Goal: Task Accomplishment & Management: Manage account settings

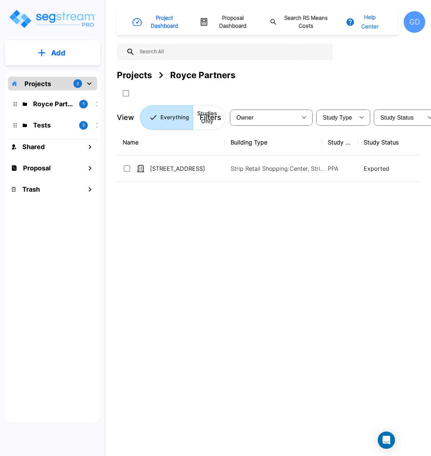
click at [367, 23] on button "Help Center" at bounding box center [364, 21] width 41 height 23
click at [379, 62] on link "How-To Videos" at bounding box center [378, 59] width 69 height 13
click at [370, 24] on button "Help Center" at bounding box center [364, 21] width 41 height 23
click at [380, 45] on link "Knowledge Base" at bounding box center [378, 46] width 69 height 13
click at [412, 19] on div "GD" at bounding box center [415, 22] width 22 height 22
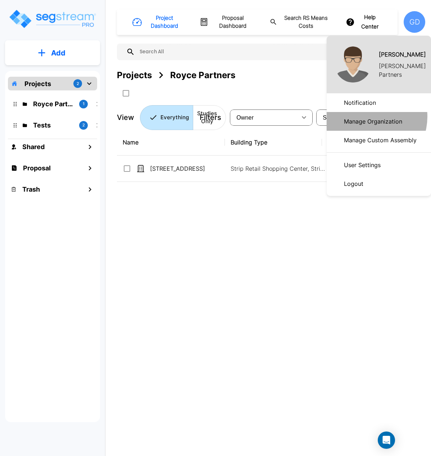
click at [368, 117] on p "Manage Organization" at bounding box center [373, 121] width 64 height 14
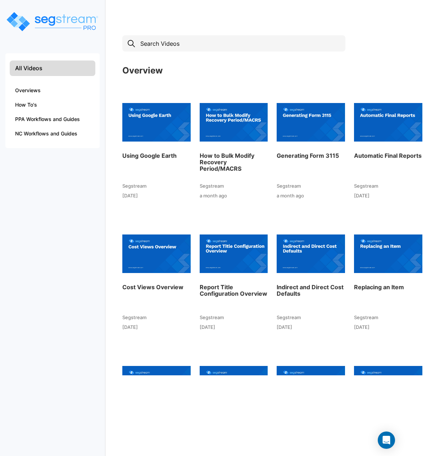
click at [392, 130] on img at bounding box center [388, 121] width 68 height 79
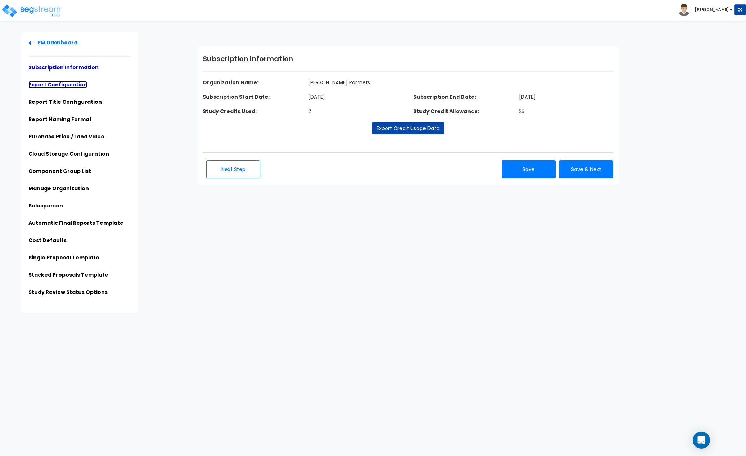
click at [59, 82] on link "Export Configuration" at bounding box center [57, 84] width 59 height 7
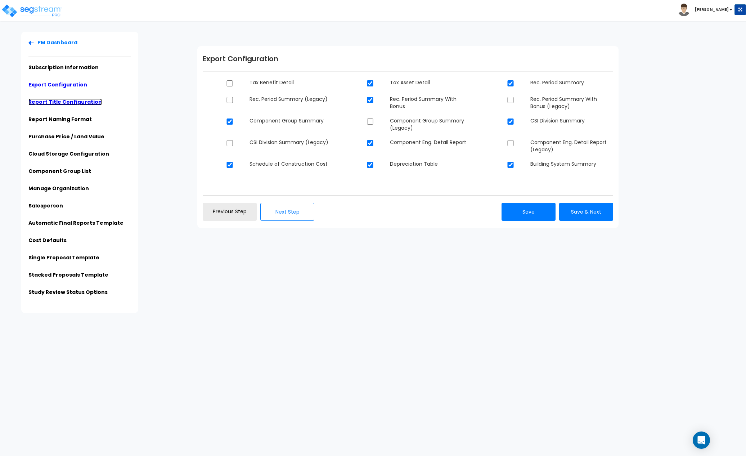
click at [58, 102] on link "Report Title Configuration" at bounding box center [64, 101] width 73 height 7
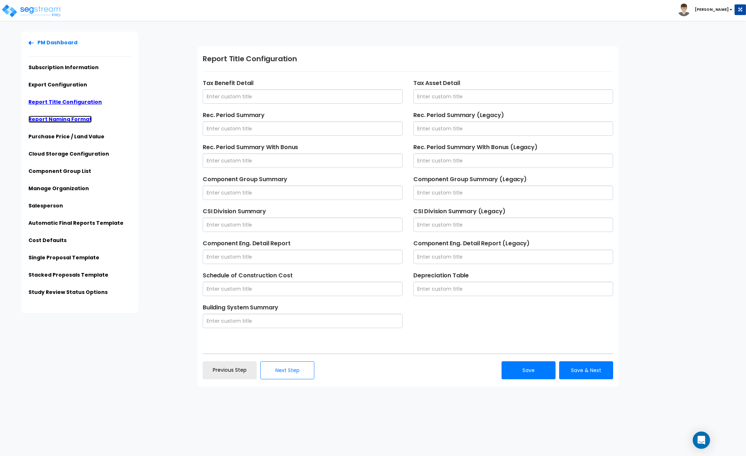
click at [66, 120] on link "Report Naming Format" at bounding box center [59, 119] width 63 height 7
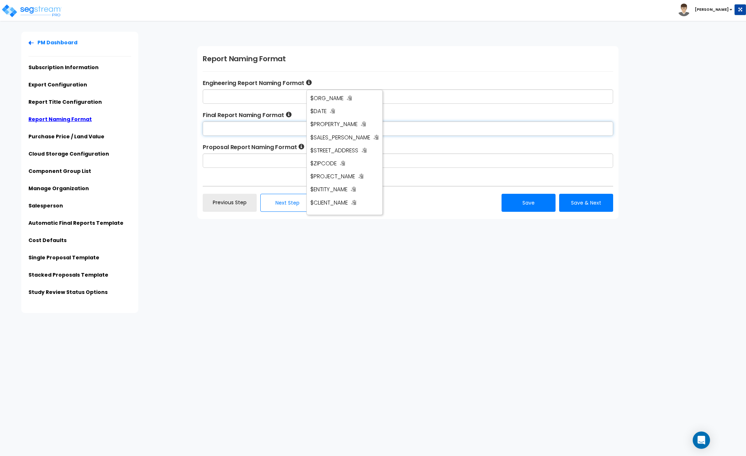
click at [258, 128] on input "text" at bounding box center [408, 128] width 410 height 14
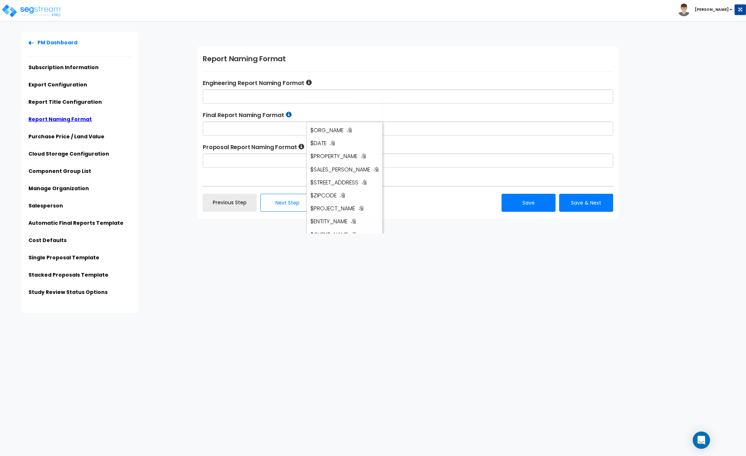
click at [290, 113] on icon at bounding box center [289, 115] width 6 height 6
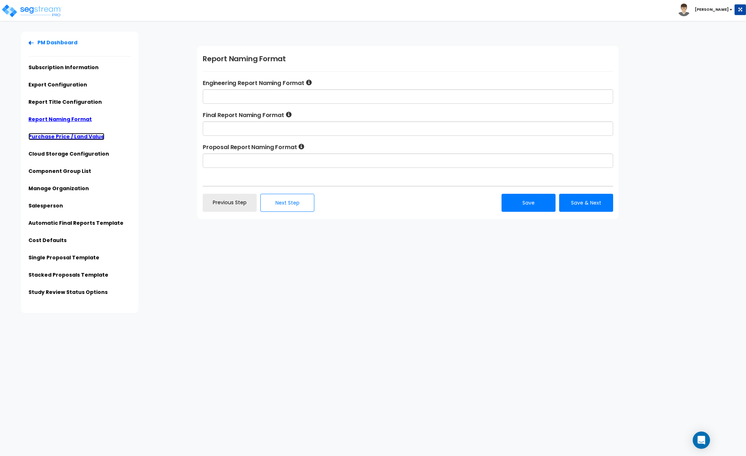
click at [68, 135] on link "Purchase Price / Land Value" at bounding box center [66, 136] width 76 height 7
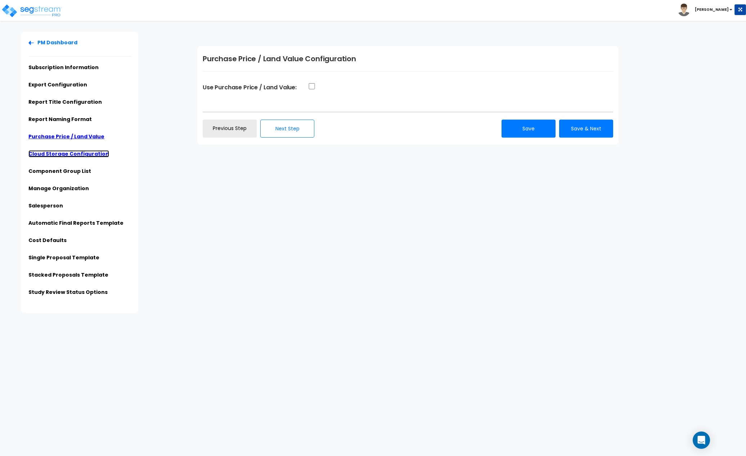
click at [56, 154] on link "Cloud Storage Configuration" at bounding box center [68, 153] width 81 height 7
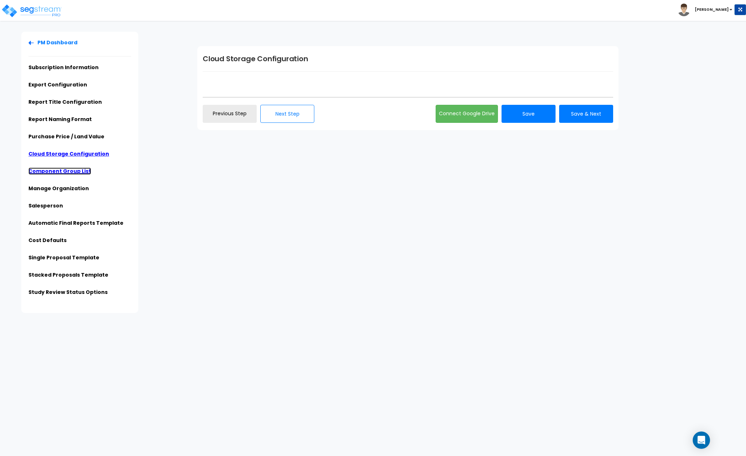
click at [68, 172] on link "Component Group List" at bounding box center [59, 170] width 63 height 7
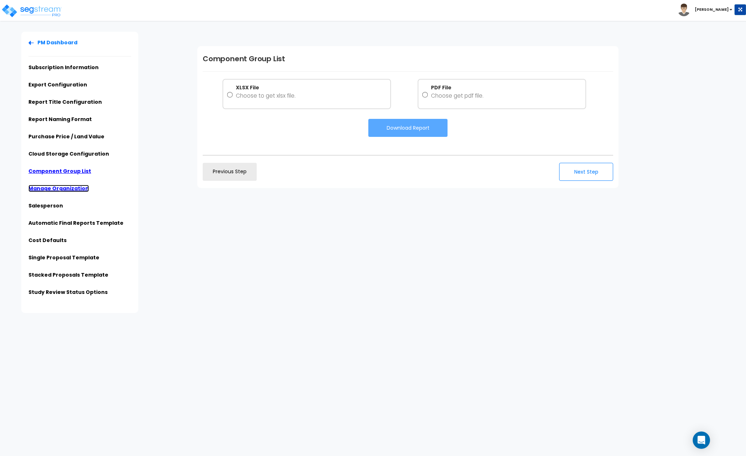
click at [67, 187] on link "Manage Organization" at bounding box center [58, 188] width 60 height 7
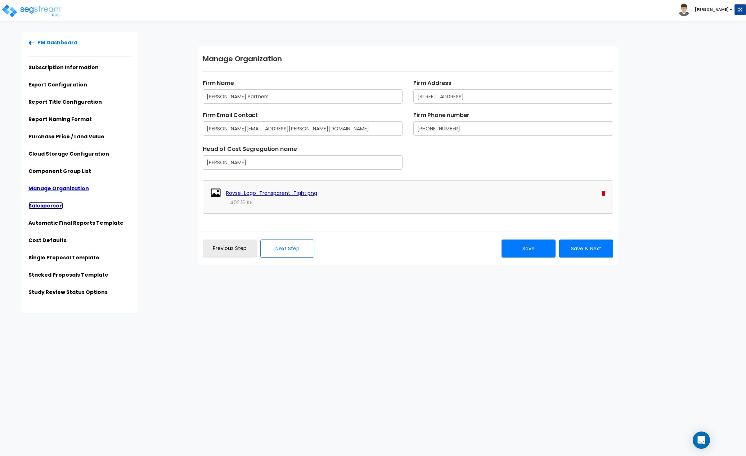
click at [48, 206] on link "Salesperson" at bounding box center [45, 205] width 35 height 7
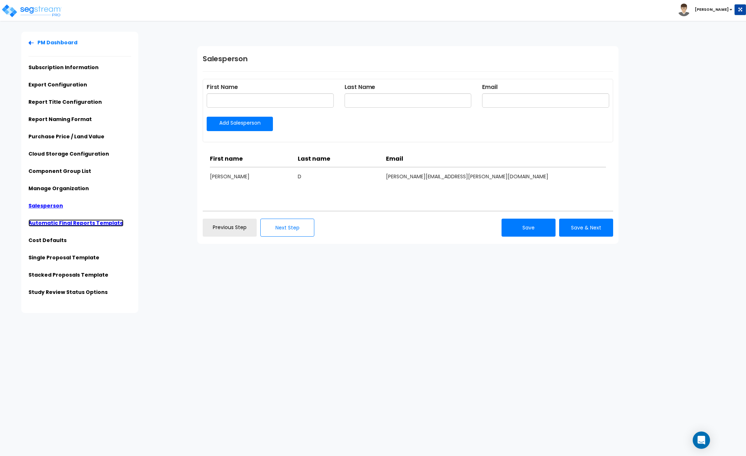
click at [59, 221] on link "Automatic Final Reports Template" at bounding box center [75, 222] width 95 height 7
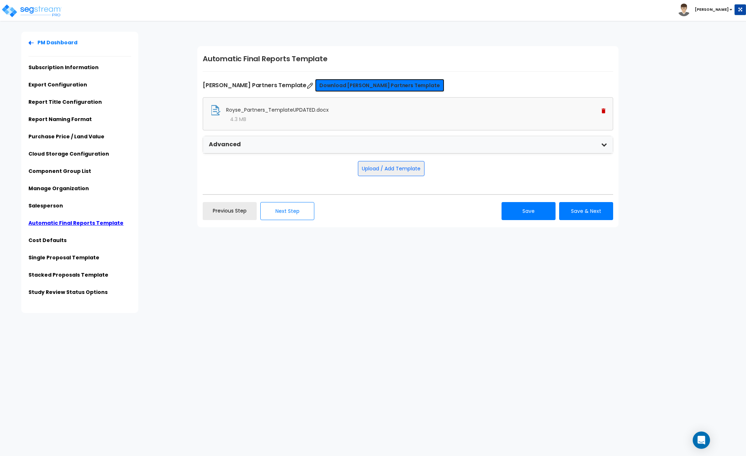
click at [336, 85] on link "Download [PERSON_NAME] Partners Template" at bounding box center [379, 85] width 129 height 13
click at [66, 187] on link "Manage Organization" at bounding box center [58, 188] width 60 height 7
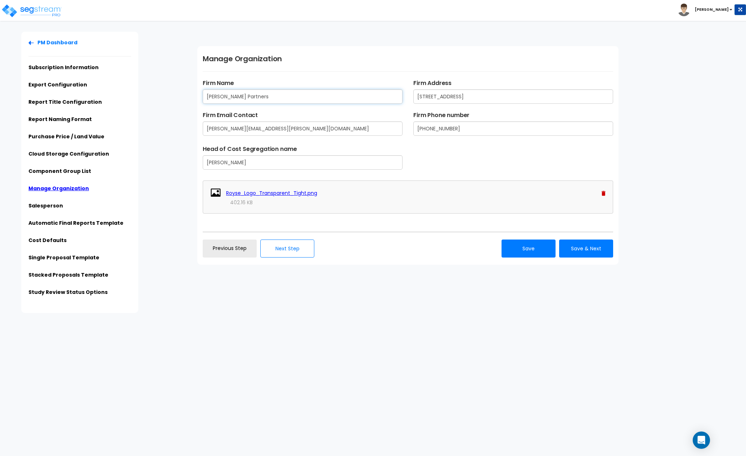
click at [256, 98] on input "[PERSON_NAME] Partners" at bounding box center [303, 96] width 200 height 14
click at [67, 117] on link "Report Naming Format" at bounding box center [59, 119] width 63 height 7
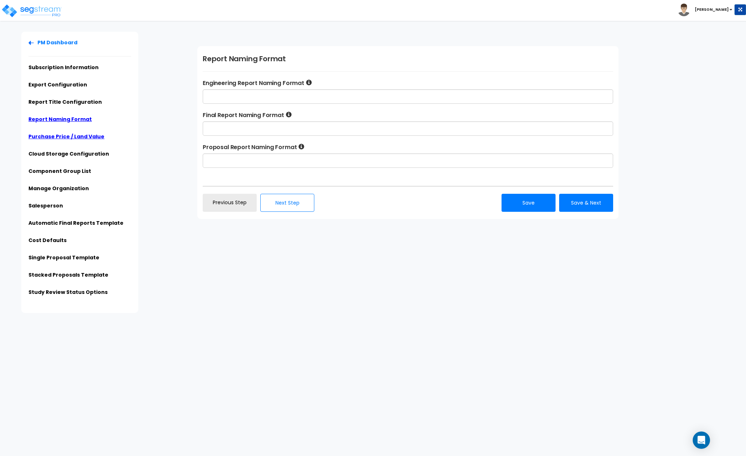
click at [78, 136] on link "Purchase Price / Land Value" at bounding box center [66, 136] width 76 height 7
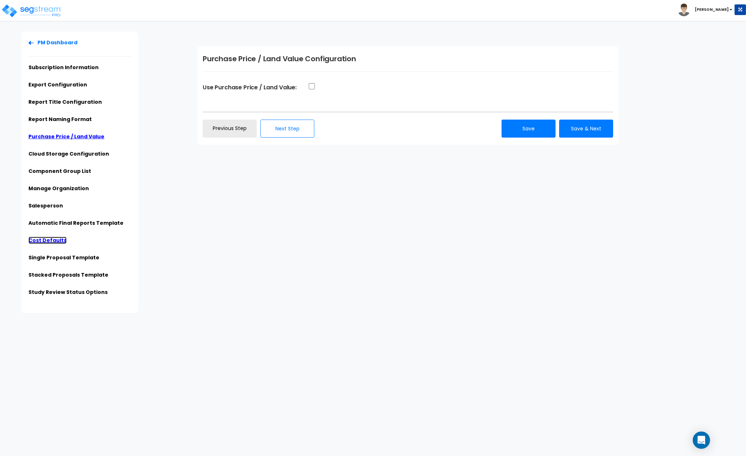
click at [49, 242] on link "Cost Defaults" at bounding box center [47, 239] width 38 height 7
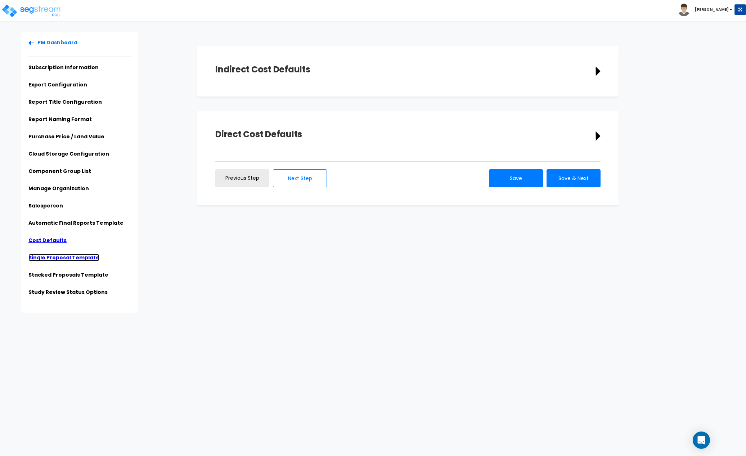
click at [60, 256] on link "Single Proposal Template" at bounding box center [63, 257] width 71 height 7
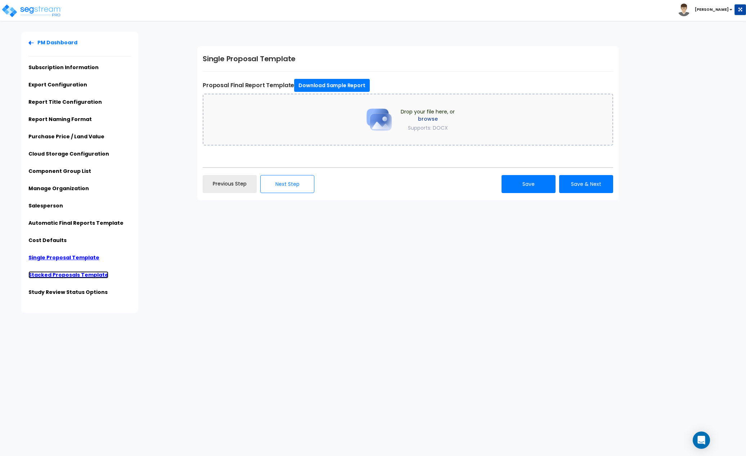
click at [68, 275] on link "Stacked Proposals Template" at bounding box center [68, 274] width 80 height 7
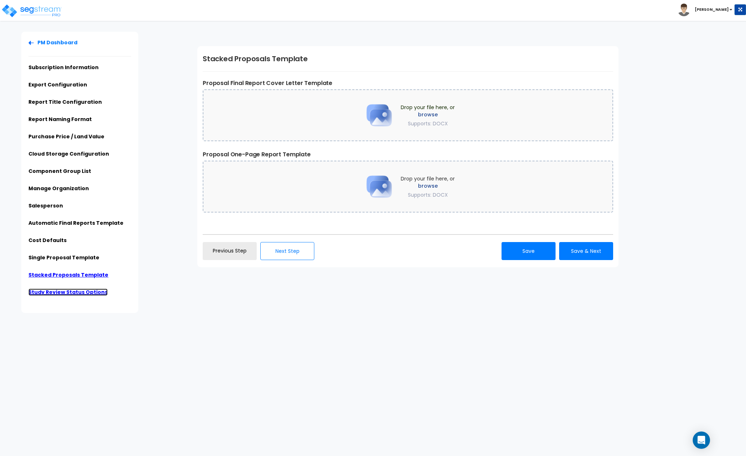
click at [68, 294] on link "Study Review Status Options" at bounding box center [67, 291] width 79 height 7
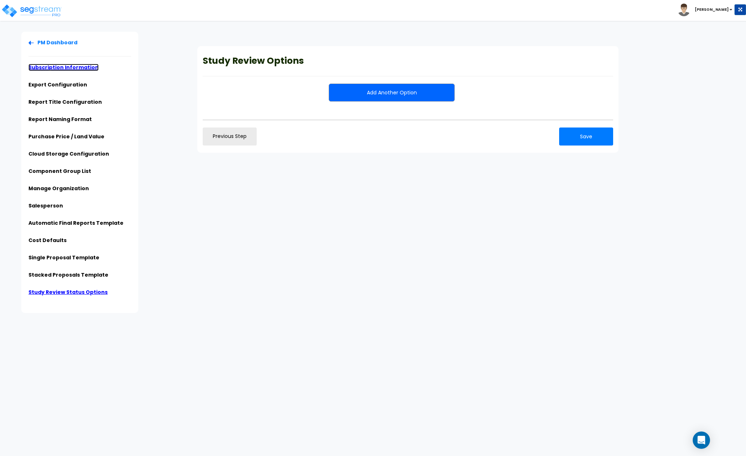
click at [64, 67] on link "Subscription Information" at bounding box center [63, 67] width 70 height 7
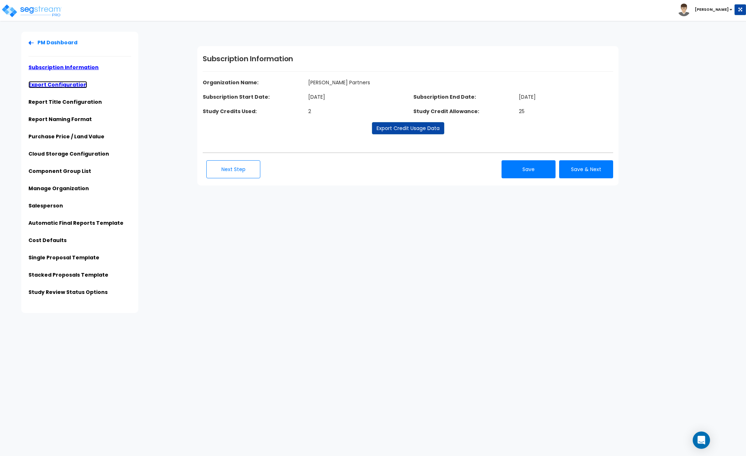
click at [68, 86] on link "Export Configuration" at bounding box center [57, 84] width 59 height 7
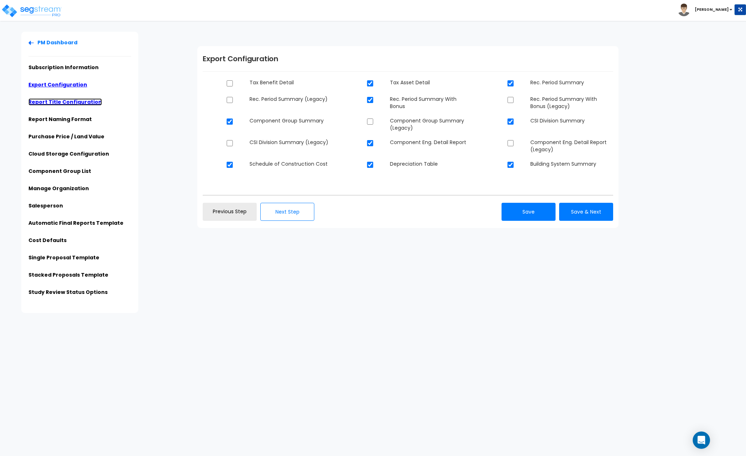
click at [66, 100] on link "Report Title Configuration" at bounding box center [64, 101] width 73 height 7
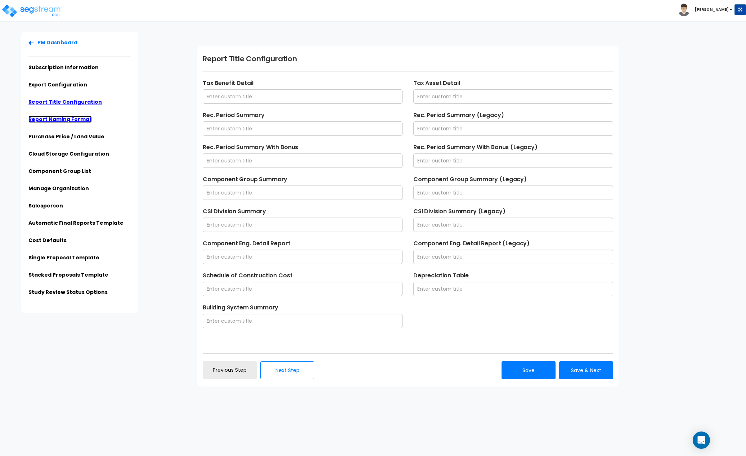
click at [68, 121] on link "Report Naming Format" at bounding box center [59, 119] width 63 height 7
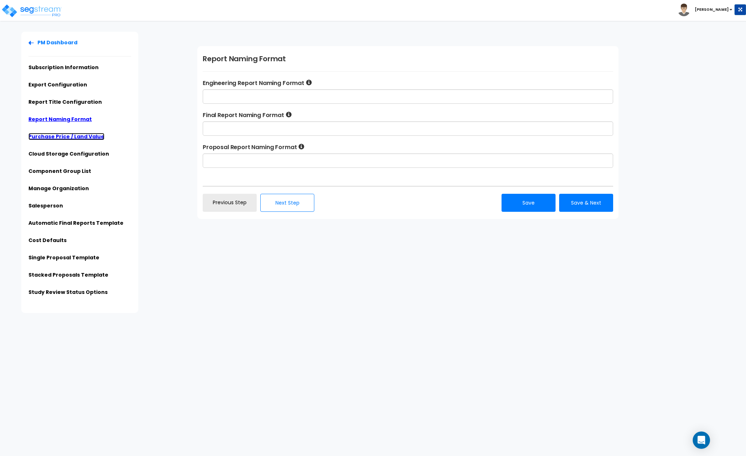
click at [67, 136] on link "Purchase Price / Land Value" at bounding box center [66, 136] width 76 height 7
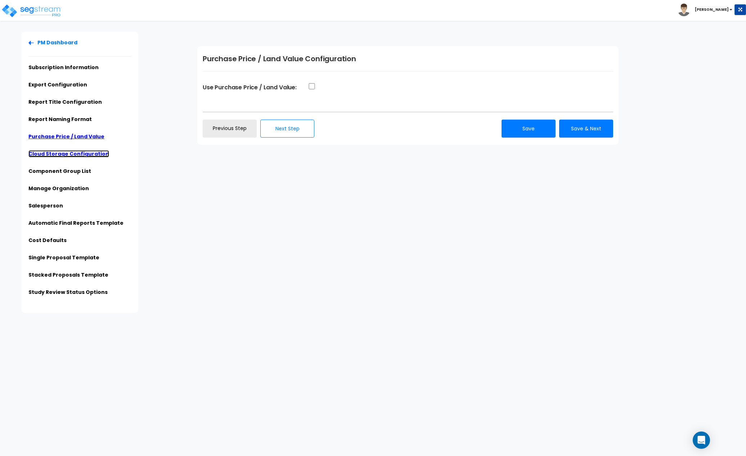
click at [71, 156] on link "Cloud Storage Configuration" at bounding box center [68, 153] width 81 height 7
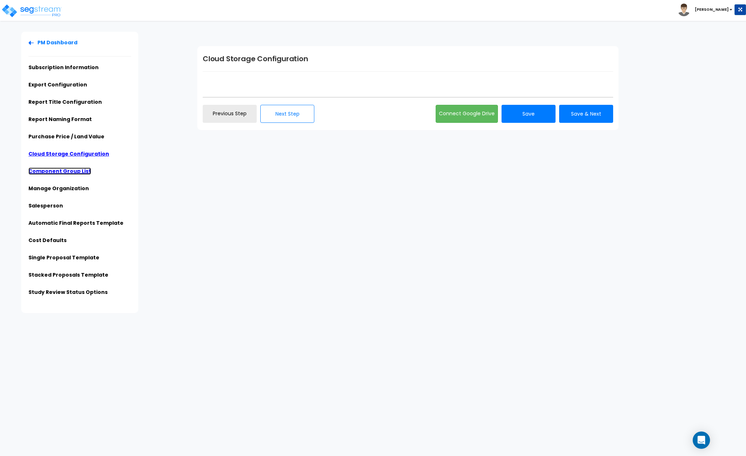
click at [71, 172] on link "Component Group List" at bounding box center [59, 170] width 63 height 7
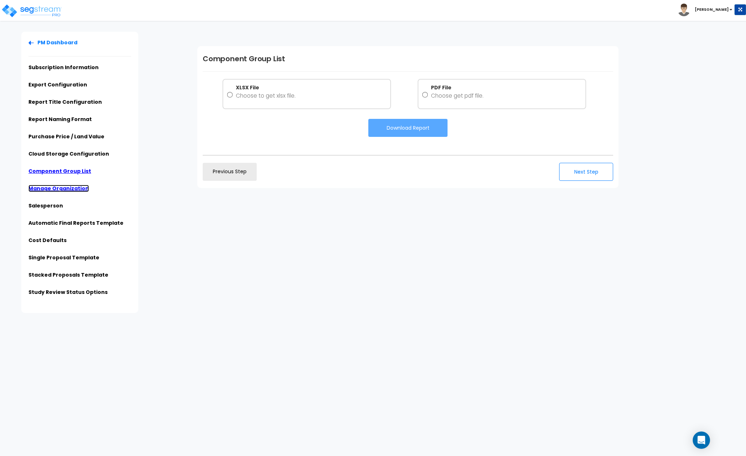
click at [68, 189] on link "Manage Organization" at bounding box center [58, 188] width 60 height 7
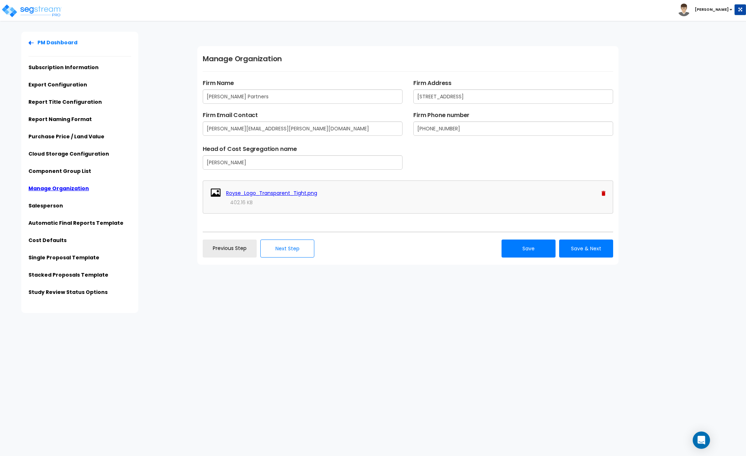
click at [431, 10] on b "[PERSON_NAME]" at bounding box center [712, 9] width 34 height 5
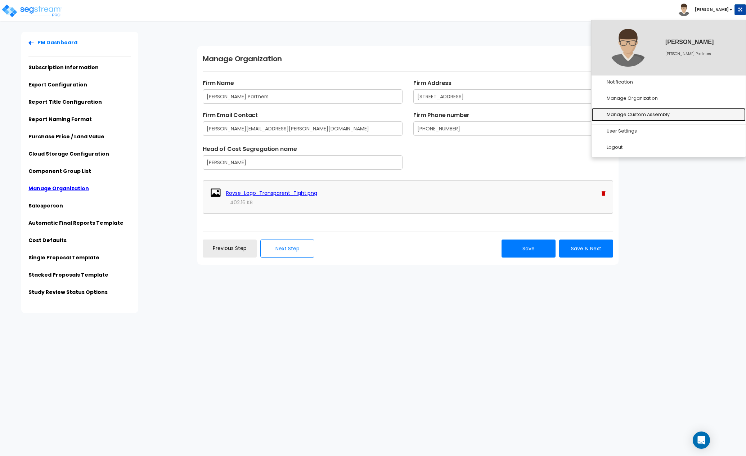
click at [431, 113] on link "Manage Custom Assembly" at bounding box center [668, 114] width 154 height 13
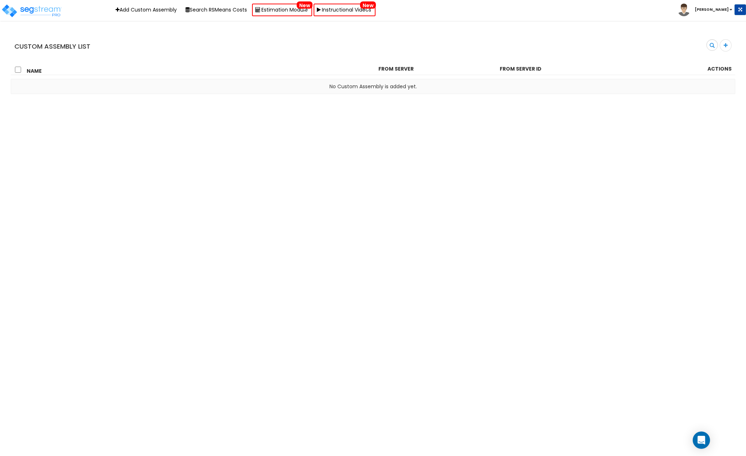
click at [720, 10] on b "[PERSON_NAME]" at bounding box center [712, 9] width 34 height 5
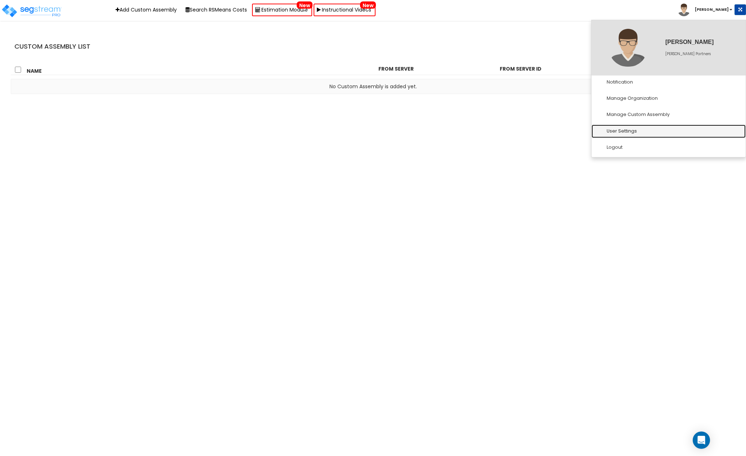
click at [623, 126] on link "User Settings" at bounding box center [668, 131] width 154 height 13
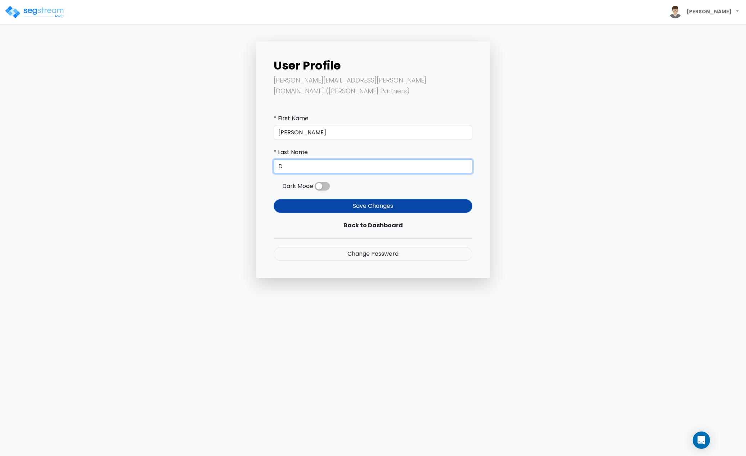
click at [293, 159] on input "D" at bounding box center [373, 166] width 199 height 14
type input "Dyakon"
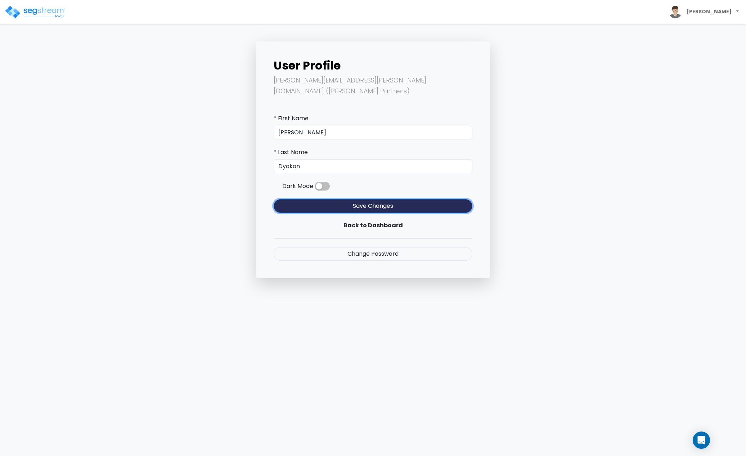
click at [375, 199] on button "Save Changes" at bounding box center [373, 206] width 199 height 14
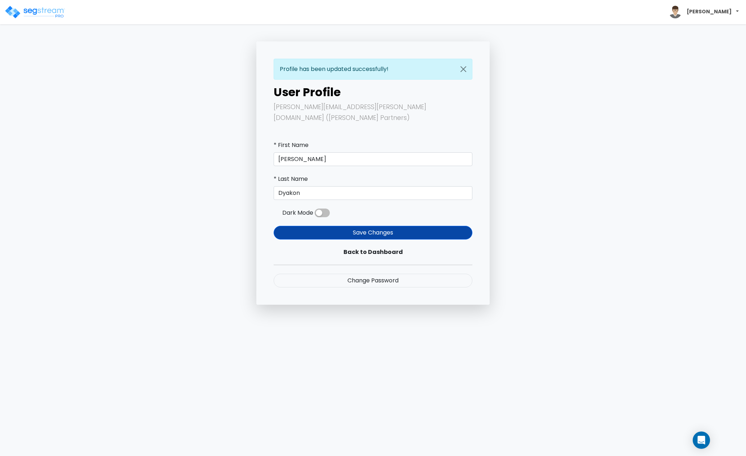
click at [726, 11] on b "[PERSON_NAME]" at bounding box center [708, 11] width 45 height 7
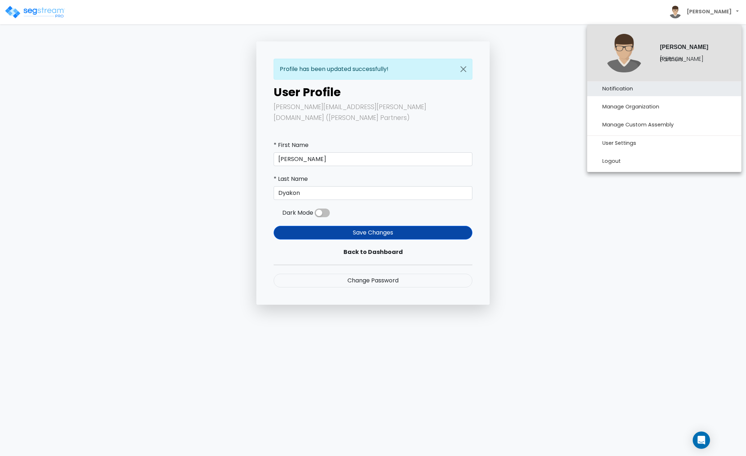
click at [615, 88] on link "Notification" at bounding box center [664, 88] width 154 height 15
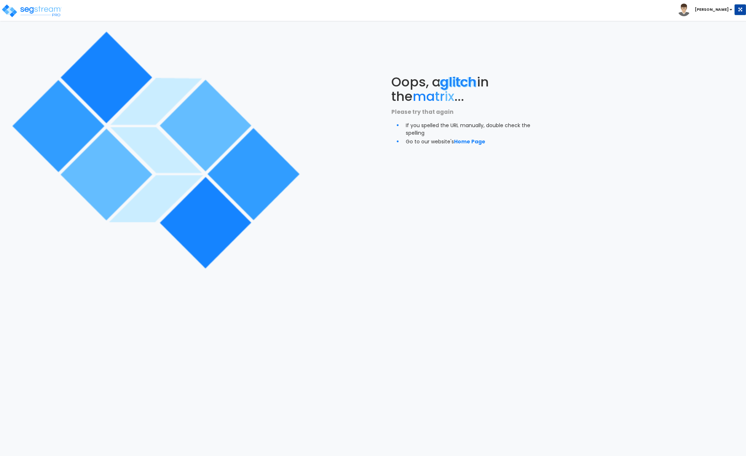
click at [723, 9] on b "[PERSON_NAME]" at bounding box center [712, 9] width 34 height 5
click at [725, 15] on li "[PERSON_NAME]" at bounding box center [711, 10] width 68 height 13
click at [728, 9] on b "[PERSON_NAME]" at bounding box center [712, 9] width 34 height 5
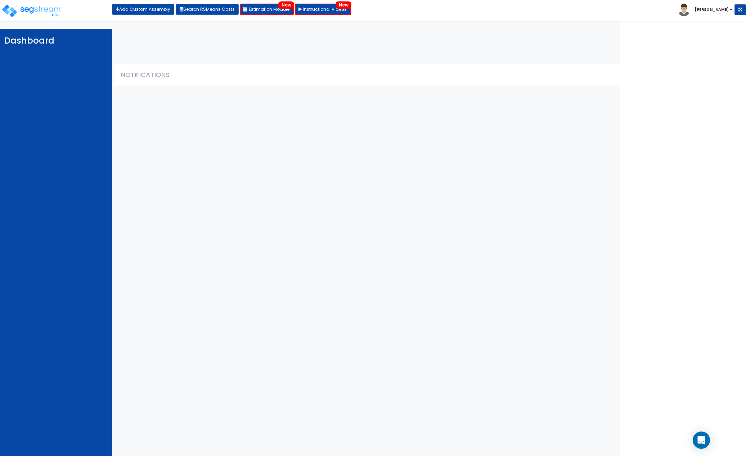
click at [726, 10] on b "[PERSON_NAME]" at bounding box center [712, 9] width 34 height 5
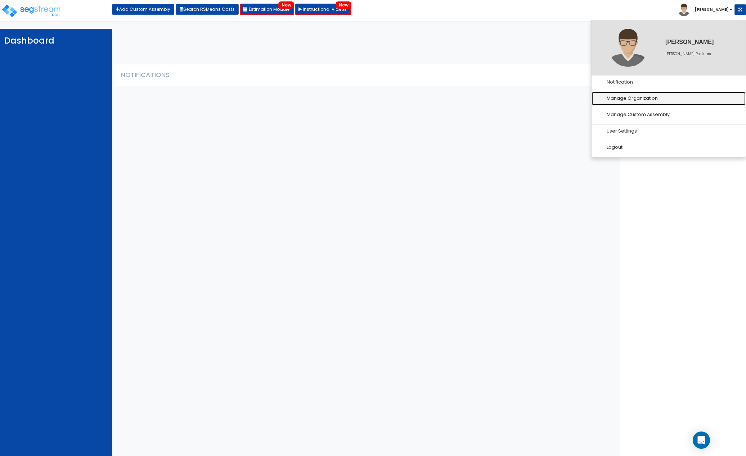
click at [636, 98] on link "Manage Organization" at bounding box center [668, 98] width 154 height 13
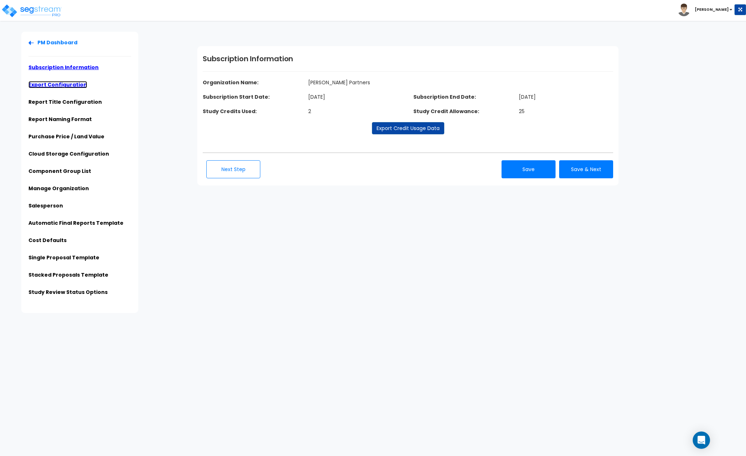
click at [66, 82] on link "Export Configuration" at bounding box center [57, 84] width 59 height 7
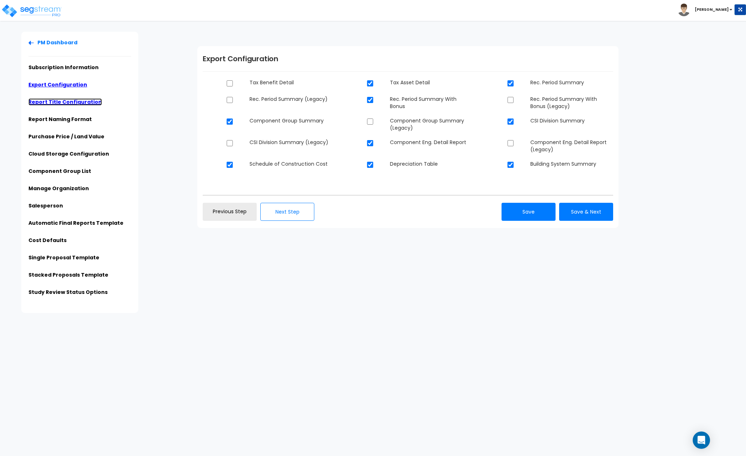
click at [59, 102] on link "Report Title Configuration" at bounding box center [64, 101] width 73 height 7
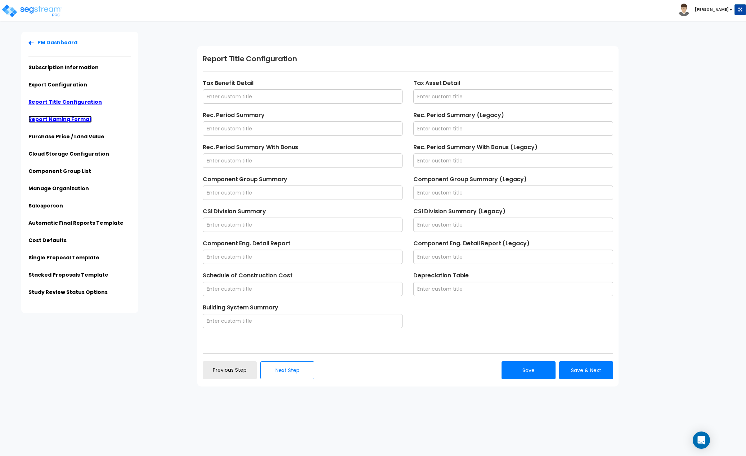
click at [62, 121] on link "Report Naming Format" at bounding box center [59, 119] width 63 height 7
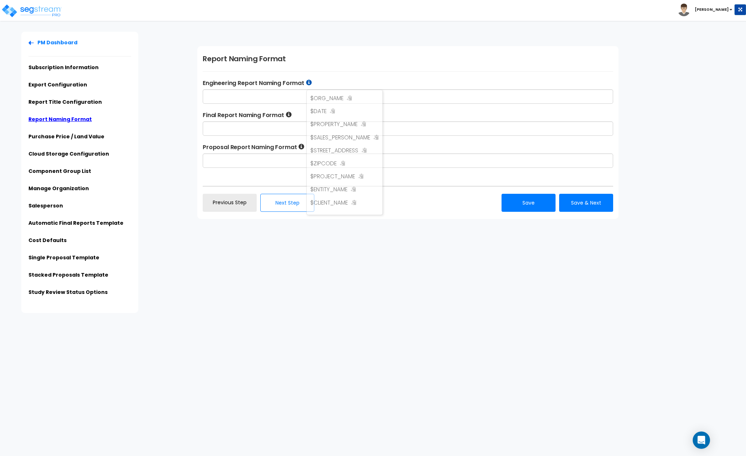
click at [311, 82] on icon at bounding box center [309, 83] width 6 height 6
click at [351, 98] on icon at bounding box center [349, 97] width 5 height 5
paste input "$ORG_NAME"
type input "$ORG_NAME"
drag, startPoint x: 243, startPoint y: 96, endPoint x: 156, endPoint y: 106, distance: 87.3
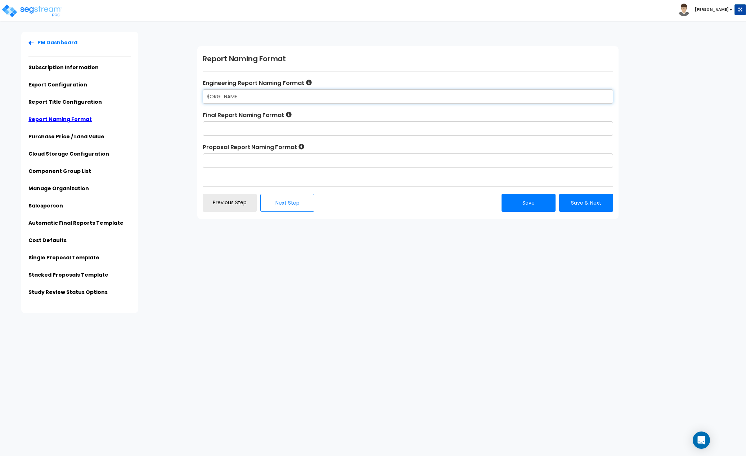
click at [156, 106] on div "PM Dashboard Subscription Information Export Configuration Report Title Configu…" at bounding box center [373, 172] width 746 height 281
click at [61, 188] on link "Manage Organization" at bounding box center [58, 188] width 60 height 7
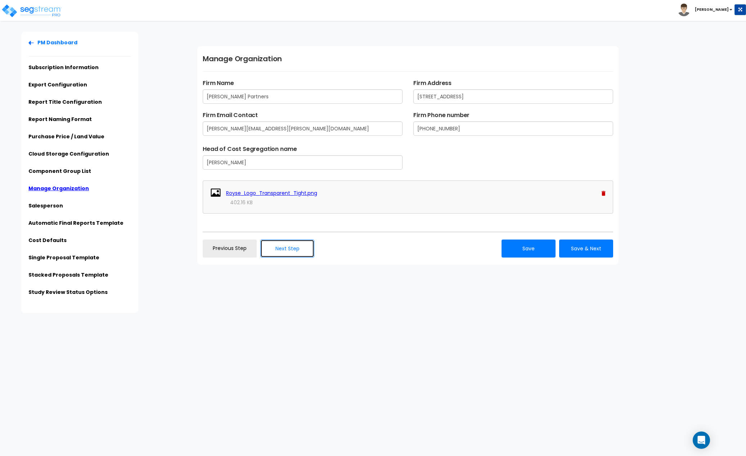
click at [275, 249] on button "Next Step" at bounding box center [287, 248] width 54 height 18
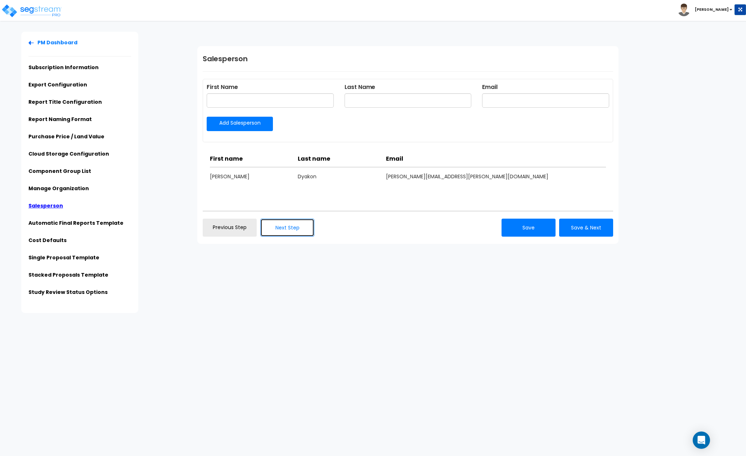
click at [288, 229] on button "Next Step" at bounding box center [287, 227] width 54 height 18
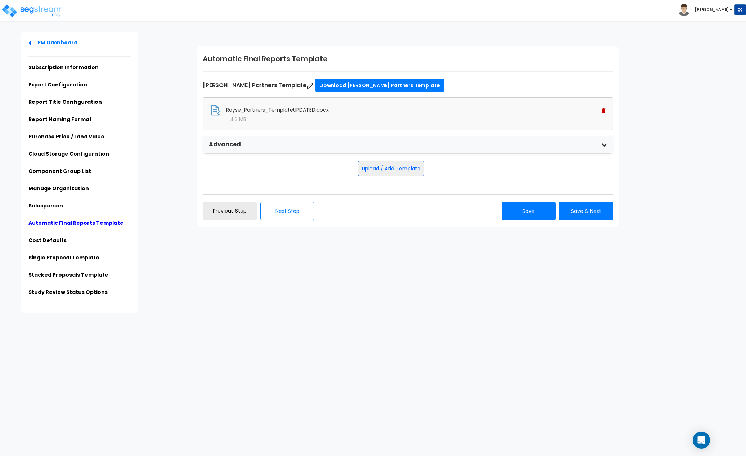
click at [602, 145] on icon at bounding box center [604, 144] width 6 height 6
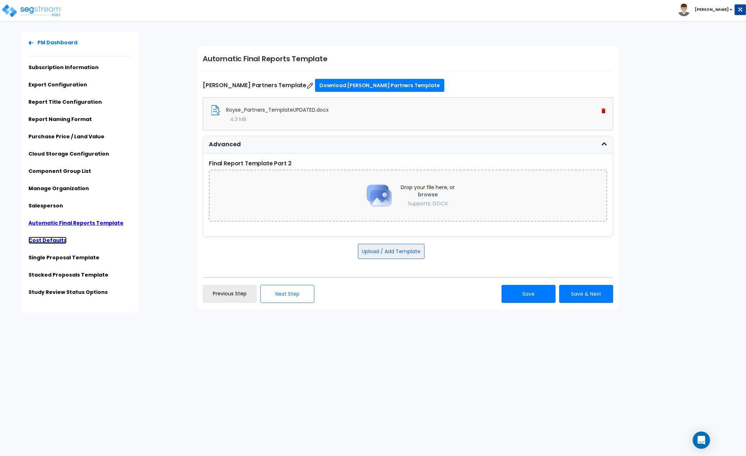
click at [47, 238] on link "Cost Defaults" at bounding box center [47, 239] width 38 height 7
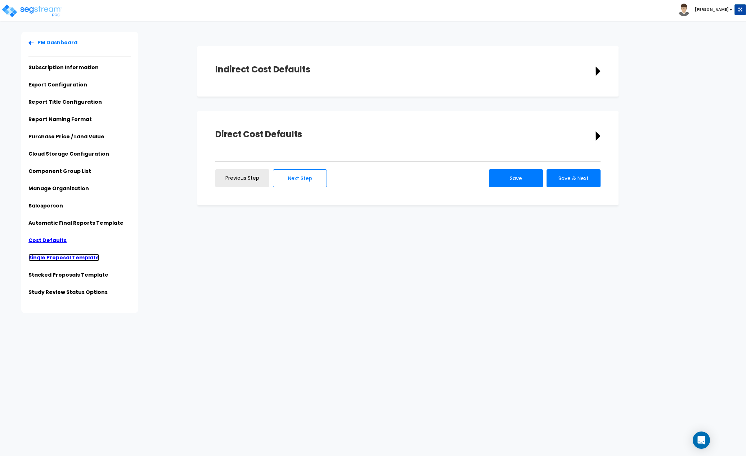
click at [66, 257] on link "Single Proposal Template" at bounding box center [63, 257] width 71 height 7
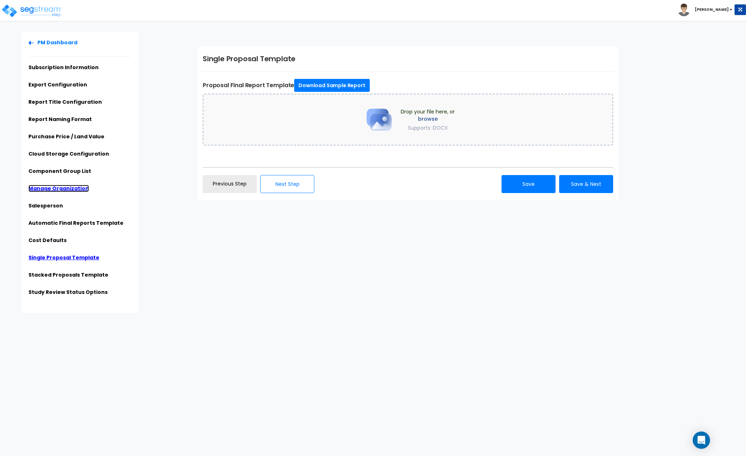
click at [60, 189] on link "Manage Organization" at bounding box center [58, 188] width 60 height 7
